Goal: Entertainment & Leisure: Consume media (video, audio)

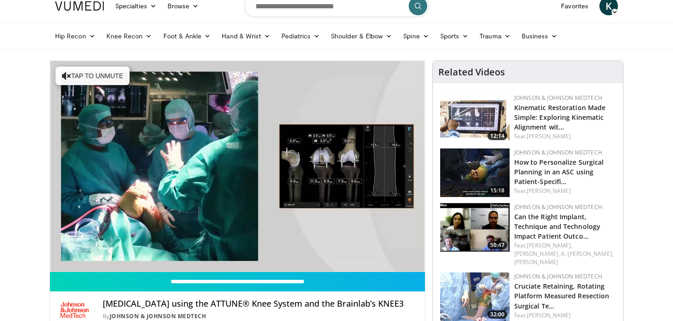
scroll to position [14, 0]
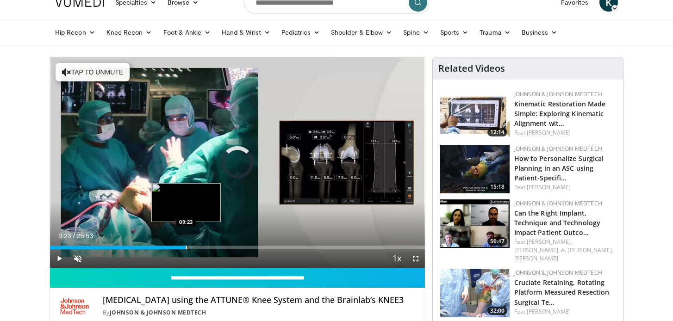
click at [186, 246] on div "Progress Bar" at bounding box center [186, 248] width 1 height 4
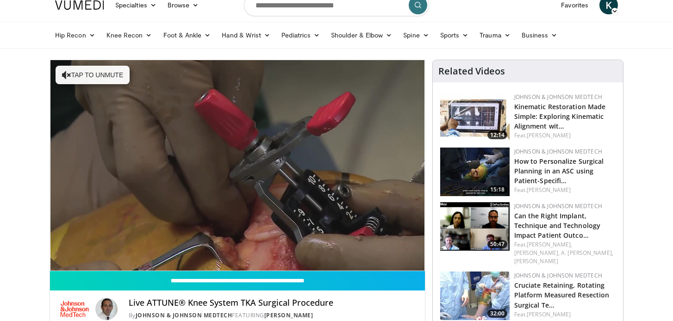
scroll to position [29, 0]
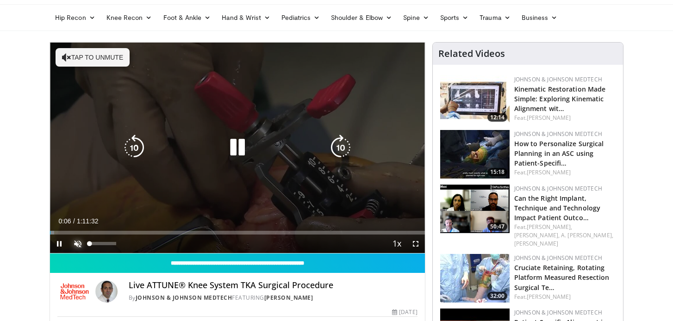
click at [77, 242] on span "Video Player" at bounding box center [77, 244] width 19 height 19
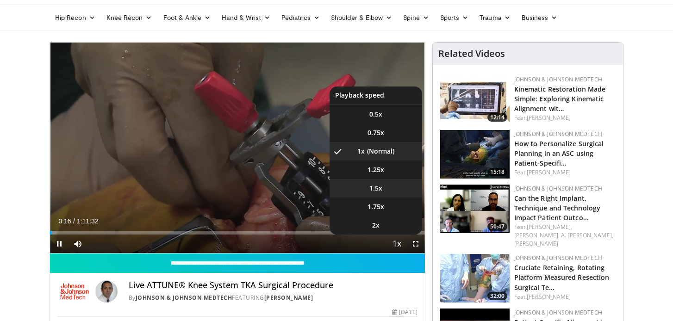
click at [385, 191] on li "1.5x" at bounding box center [375, 188] width 93 height 19
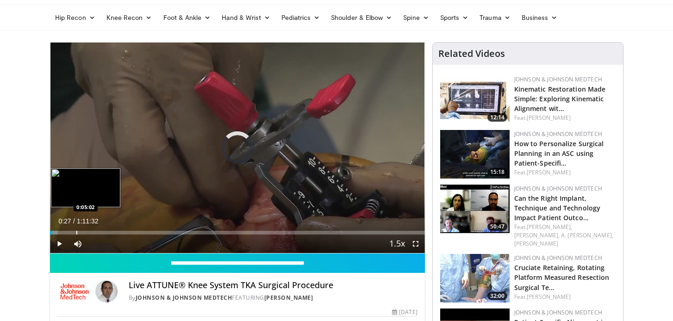
click at [76, 232] on div "Progress Bar" at bounding box center [76, 233] width 1 height 4
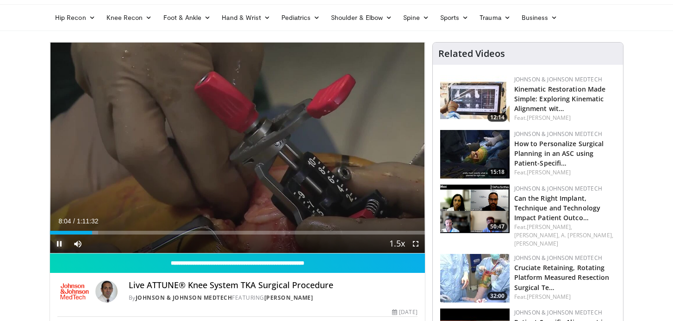
click at [58, 244] on span "Video Player" at bounding box center [59, 244] width 19 height 19
click at [60, 243] on span "Video Player" at bounding box center [59, 244] width 19 height 19
click at [58, 243] on span "Video Player" at bounding box center [59, 244] width 19 height 19
click at [59, 244] on span "Video Player" at bounding box center [59, 244] width 19 height 19
click at [62, 242] on span "Video Player" at bounding box center [59, 244] width 19 height 19
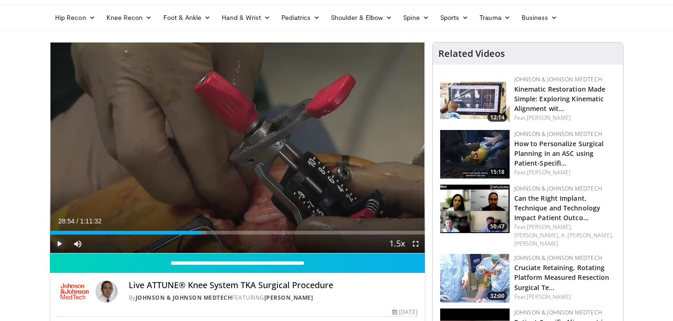
click at [56, 242] on span "Video Player" at bounding box center [59, 244] width 19 height 19
click at [61, 244] on span "Video Player" at bounding box center [59, 244] width 19 height 19
click at [59, 242] on span "Video Player" at bounding box center [59, 244] width 19 height 19
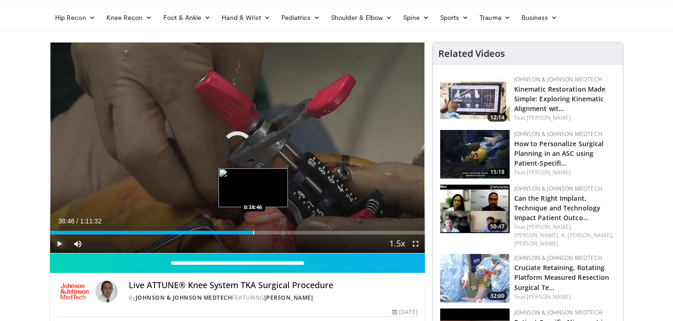
click at [253, 233] on div "Progress Bar" at bounding box center [253, 233] width 1 height 4
click at [265, 232] on div "Progress Bar" at bounding box center [265, 233] width 1 height 4
click at [270, 233] on div "Progress Bar" at bounding box center [270, 233] width 1 height 4
click at [274, 233] on div "Progress Bar" at bounding box center [274, 233] width 1 height 4
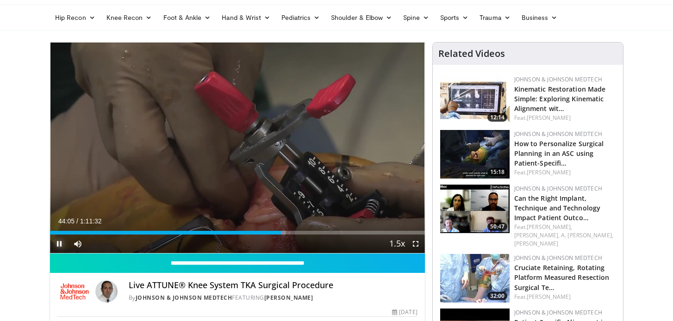
click at [60, 242] on span "Video Player" at bounding box center [59, 244] width 19 height 19
click at [57, 239] on span "Video Player" at bounding box center [59, 244] width 19 height 19
click at [59, 244] on span "Video Player" at bounding box center [59, 244] width 19 height 19
click at [62, 246] on span "Video Player" at bounding box center [59, 244] width 19 height 19
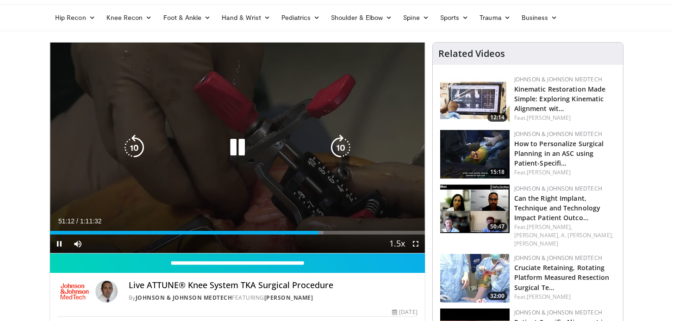
click at [241, 148] on icon "Video Player" at bounding box center [237, 148] width 26 height 26
click at [228, 149] on icon "Video Player" at bounding box center [237, 148] width 26 height 26
click at [240, 150] on icon "Video Player" at bounding box center [237, 148] width 26 height 26
